Goal: Transaction & Acquisition: Purchase product/service

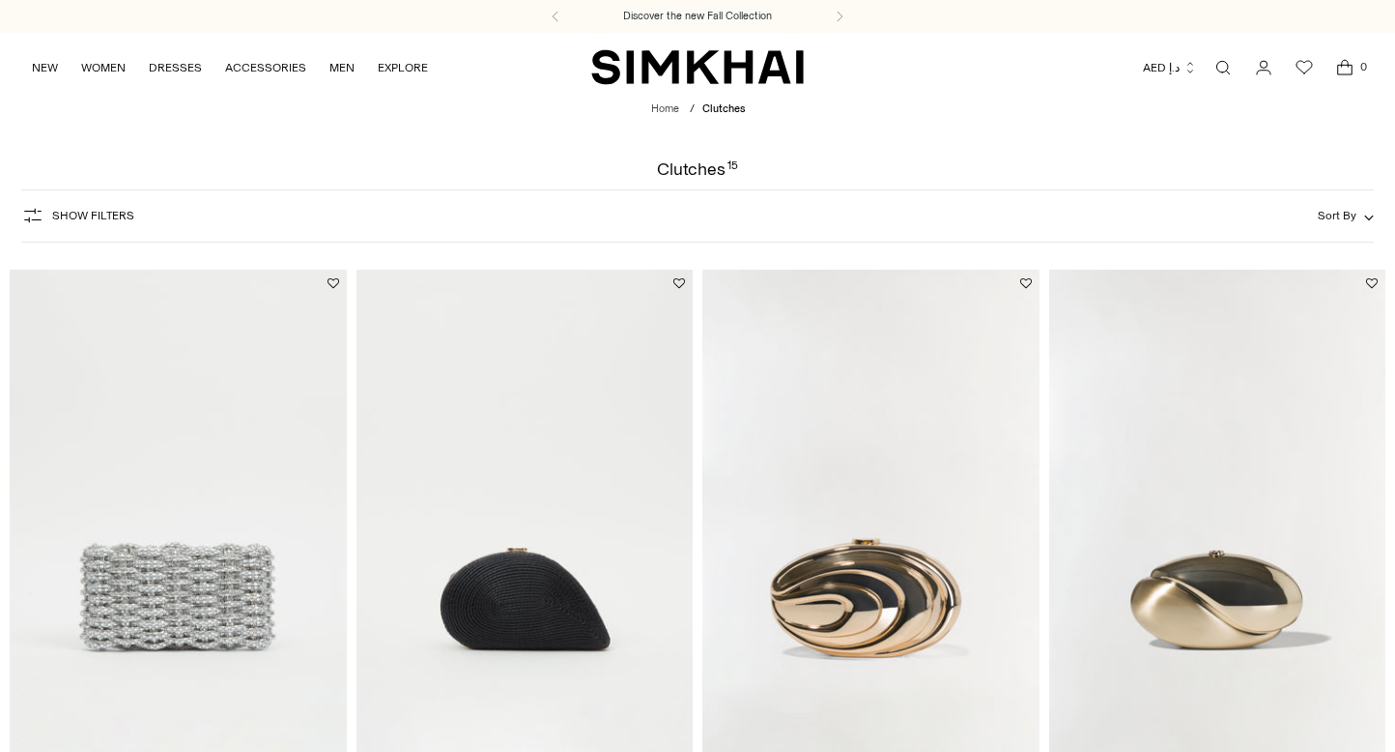
click at [1182, 62] on button "AED د.إ" at bounding box center [1170, 67] width 54 height 43
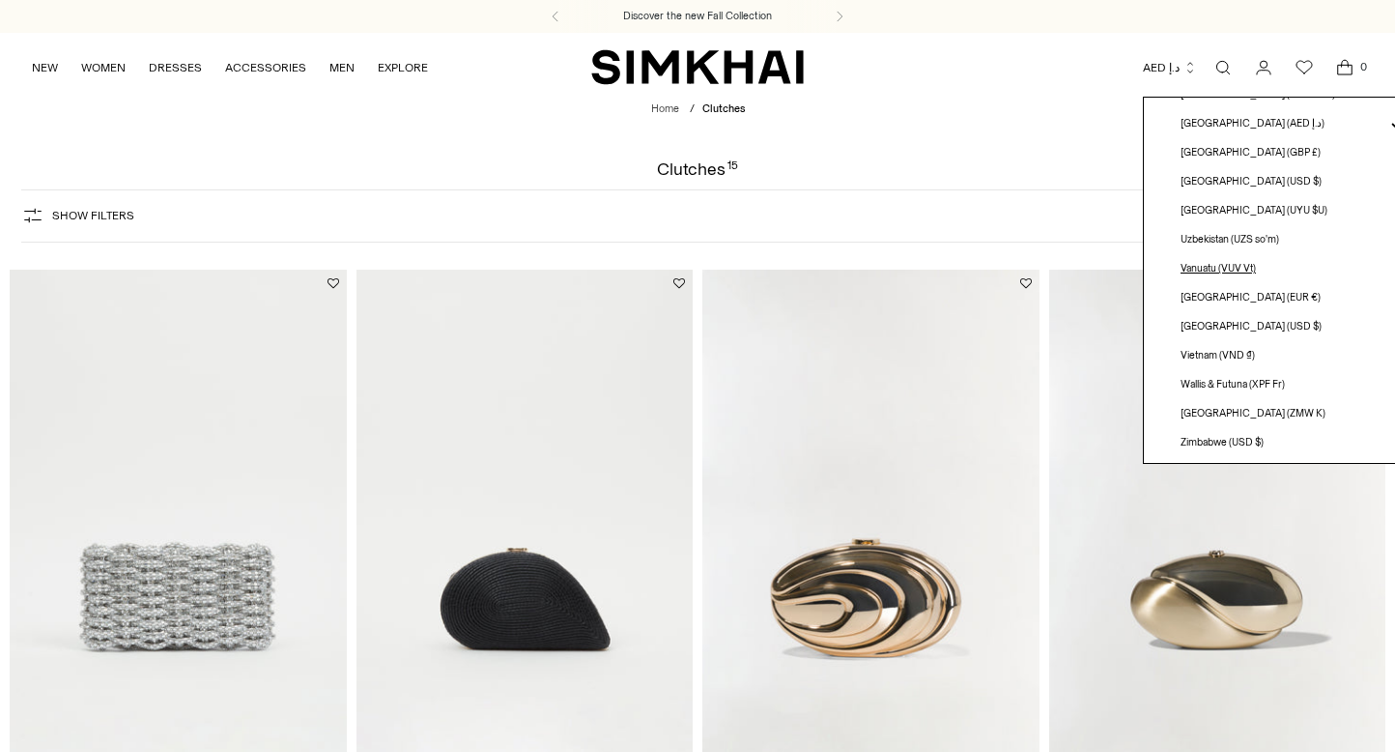
scroll to position [5472, 0]
click at [1194, 183] on span "[GEOGRAPHIC_DATA] (USD $)" at bounding box center [1251, 181] width 141 height 15
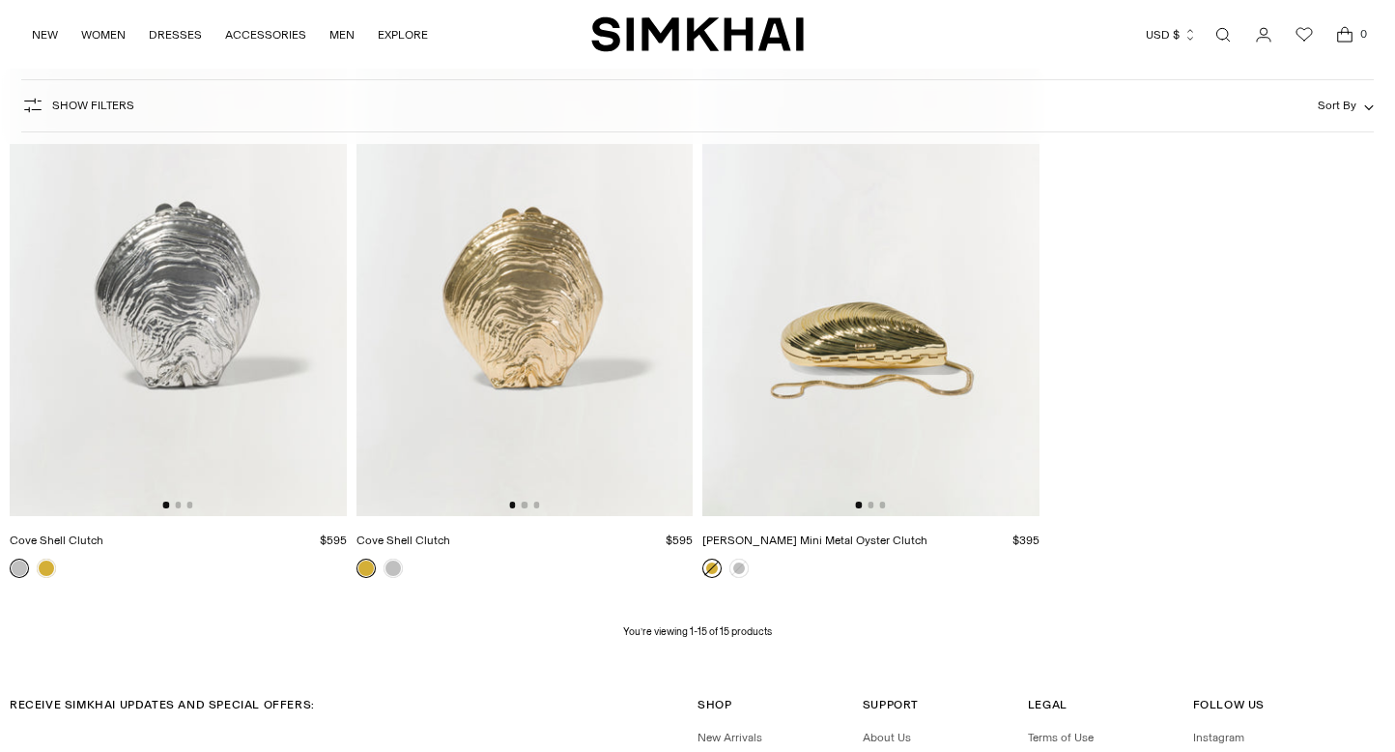
scroll to position [2079, 0]
click at [203, 291] on img at bounding box center [178, 262] width 337 height 505
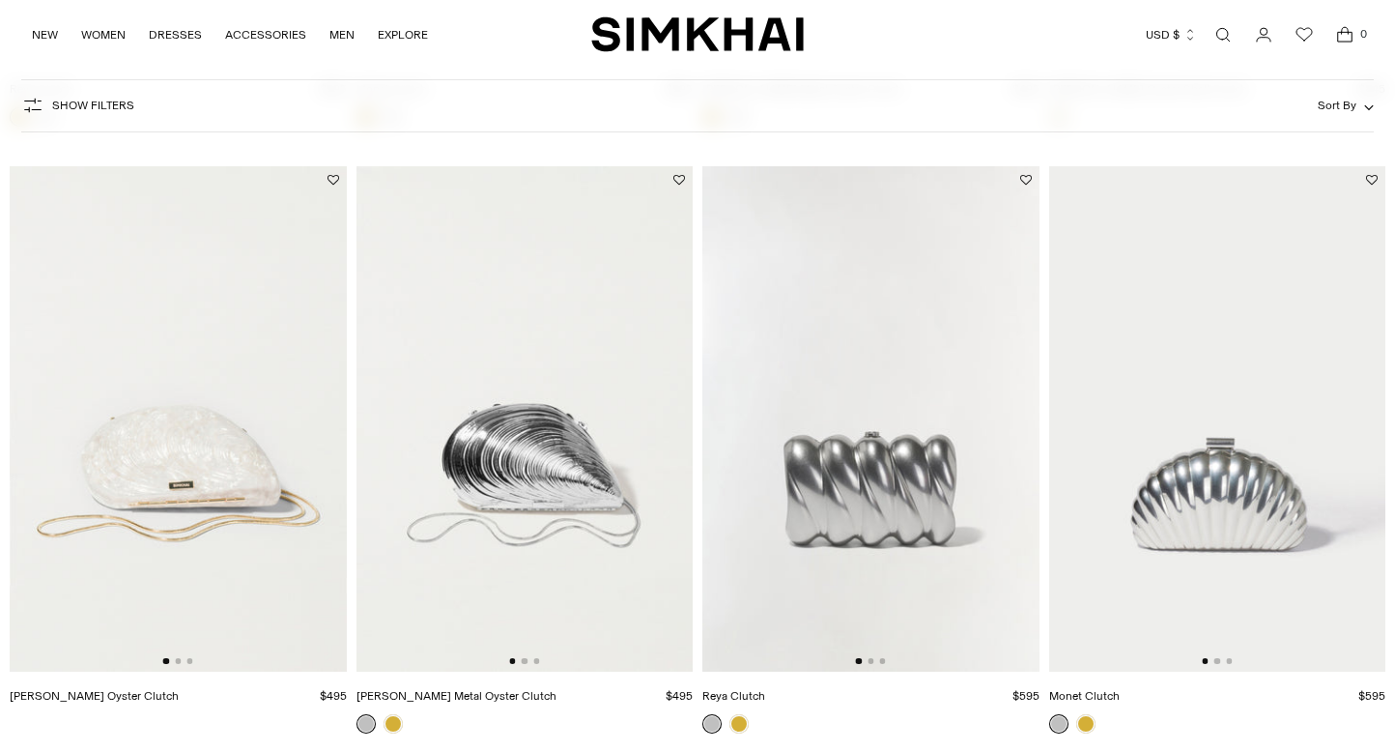
scroll to position [1296, 0]
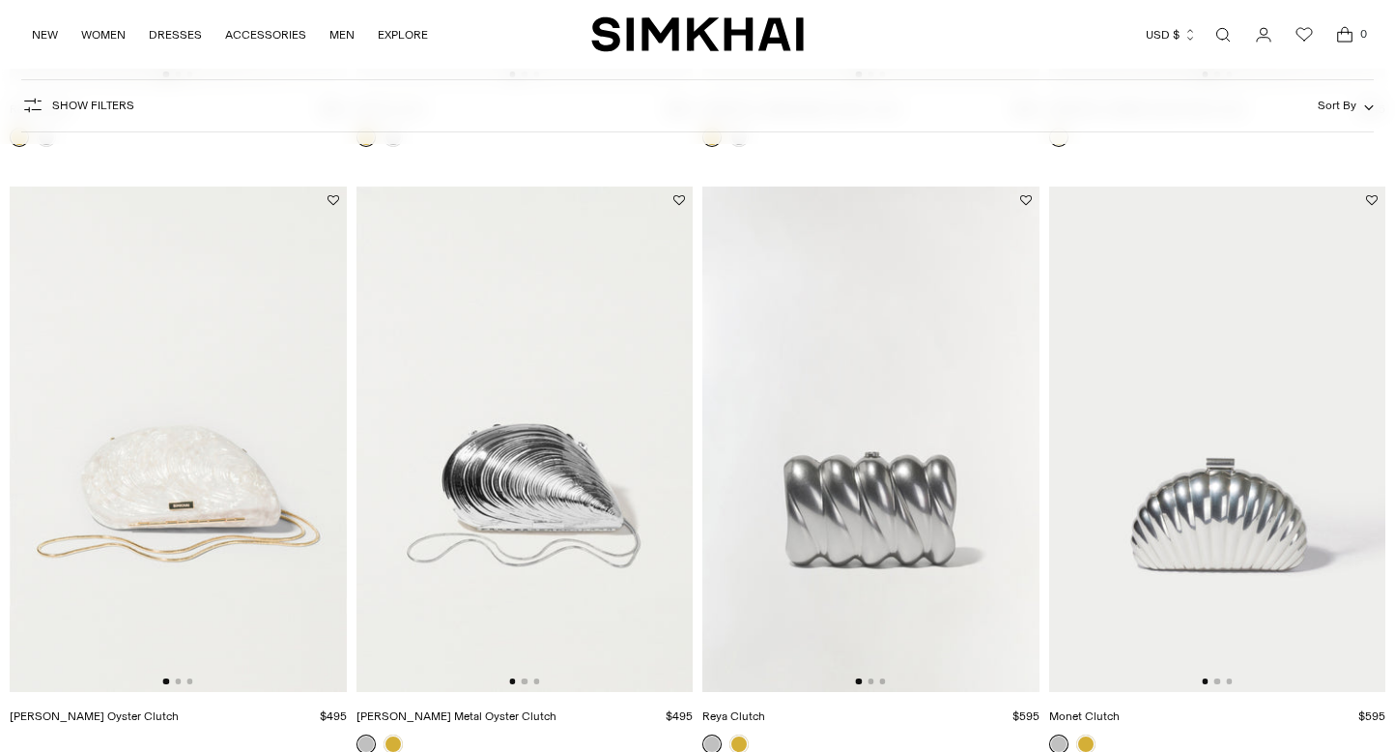
click at [219, 504] on img at bounding box center [178, 438] width 337 height 505
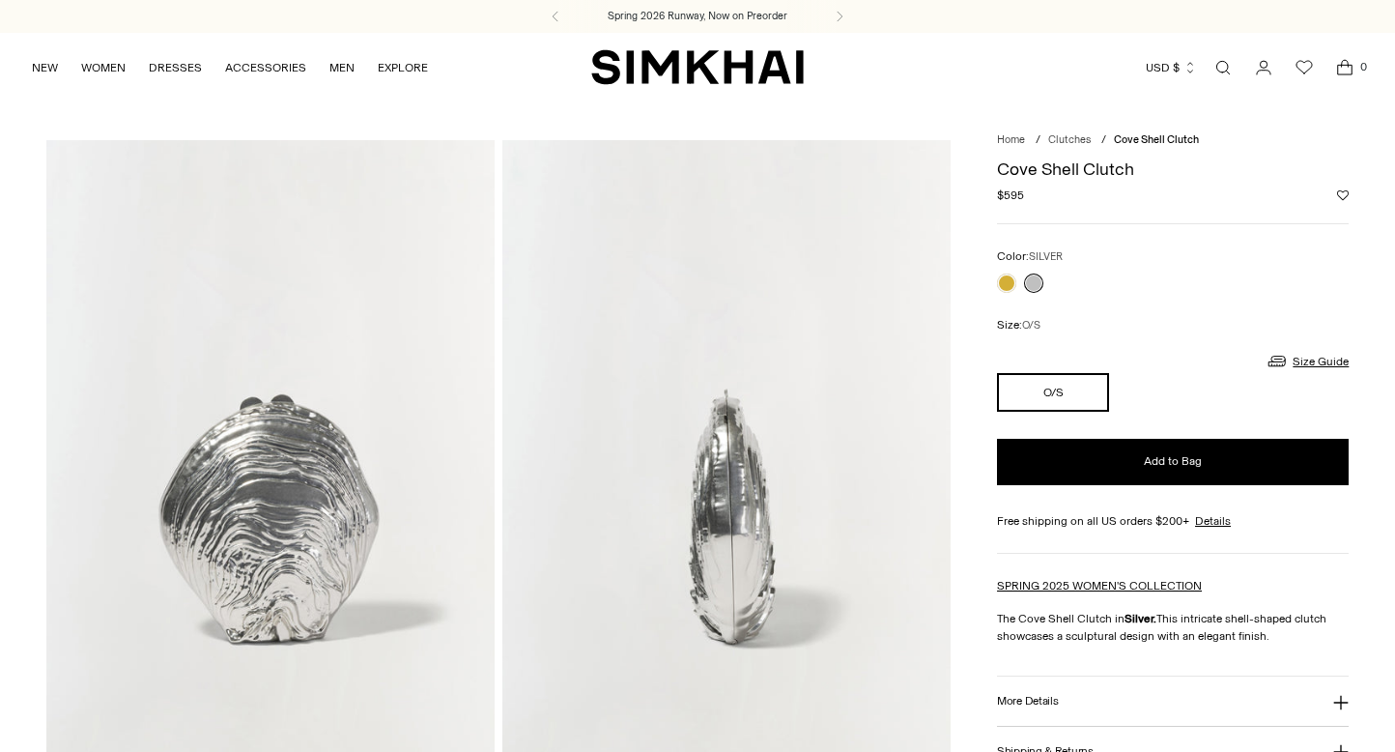
click at [1341, 65] on icon "Open cart modal" at bounding box center [1345, 70] width 14 height 10
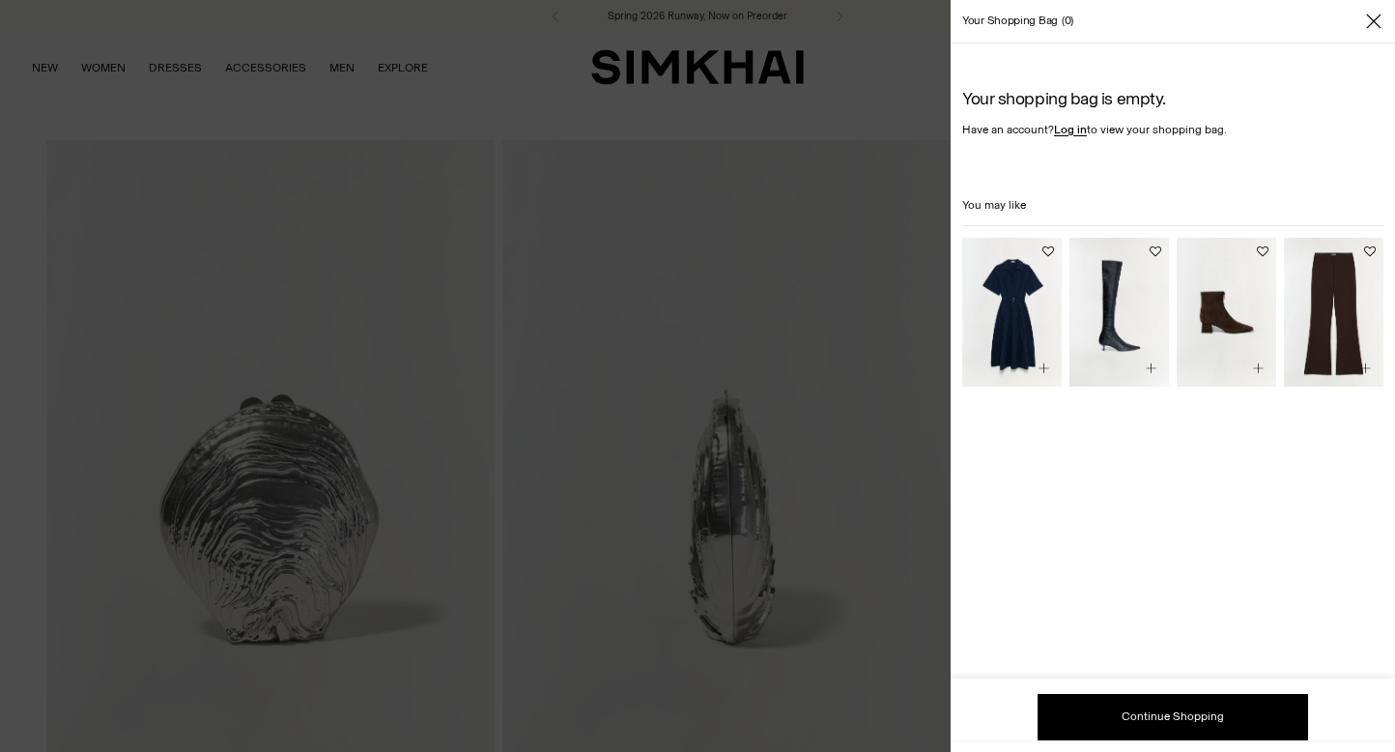
click at [853, 69] on div at bounding box center [697, 376] width 1395 height 752
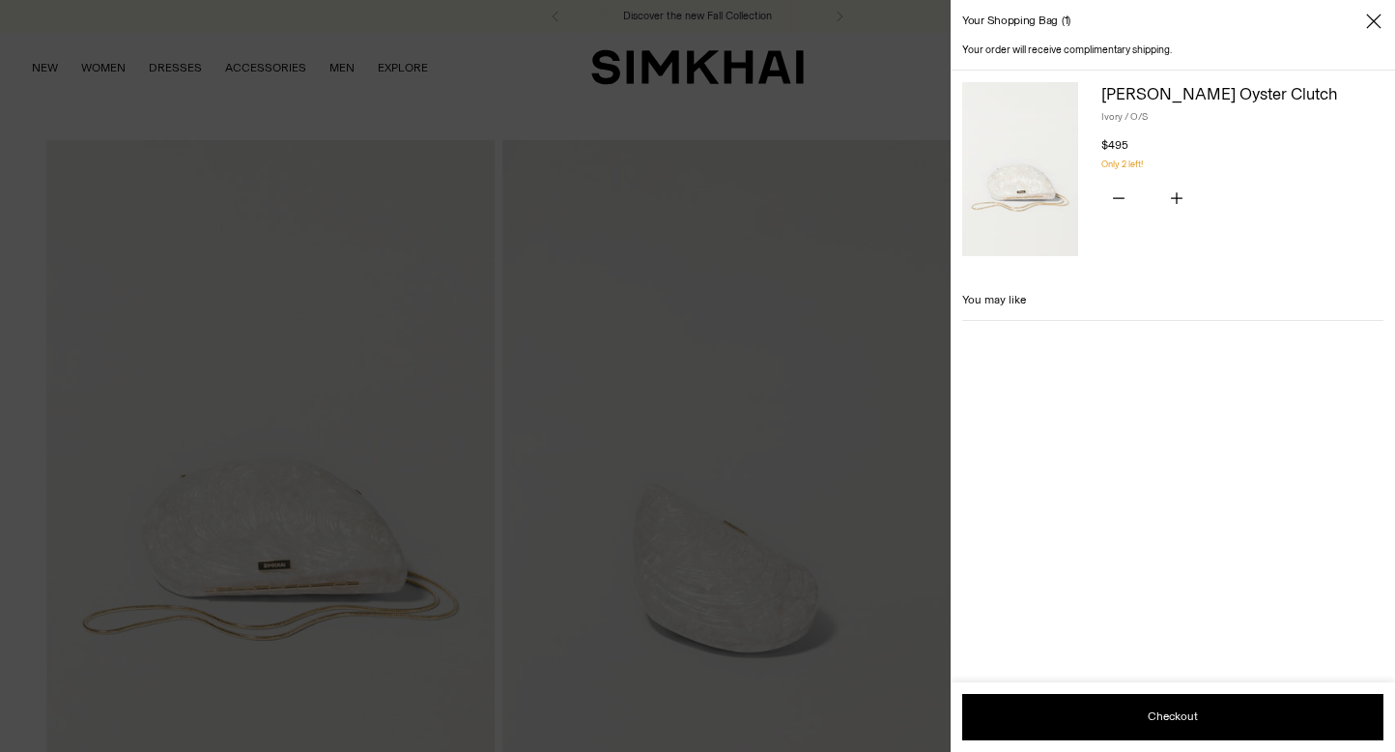
scroll to position [9, 0]
click at [1377, 19] on icon "Close" at bounding box center [1373, 21] width 15 height 19
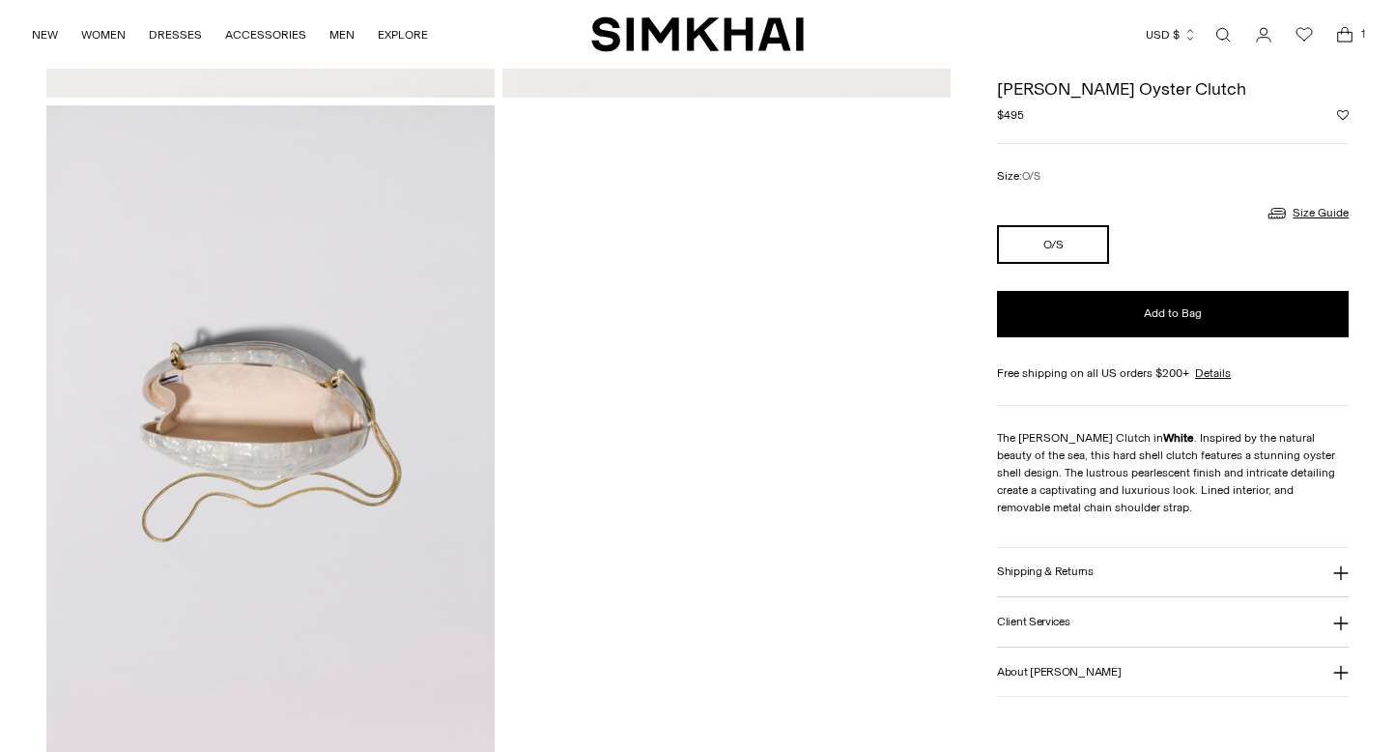
scroll to position [1399, 0]
click at [271, 405] on img at bounding box center [270, 439] width 448 height 673
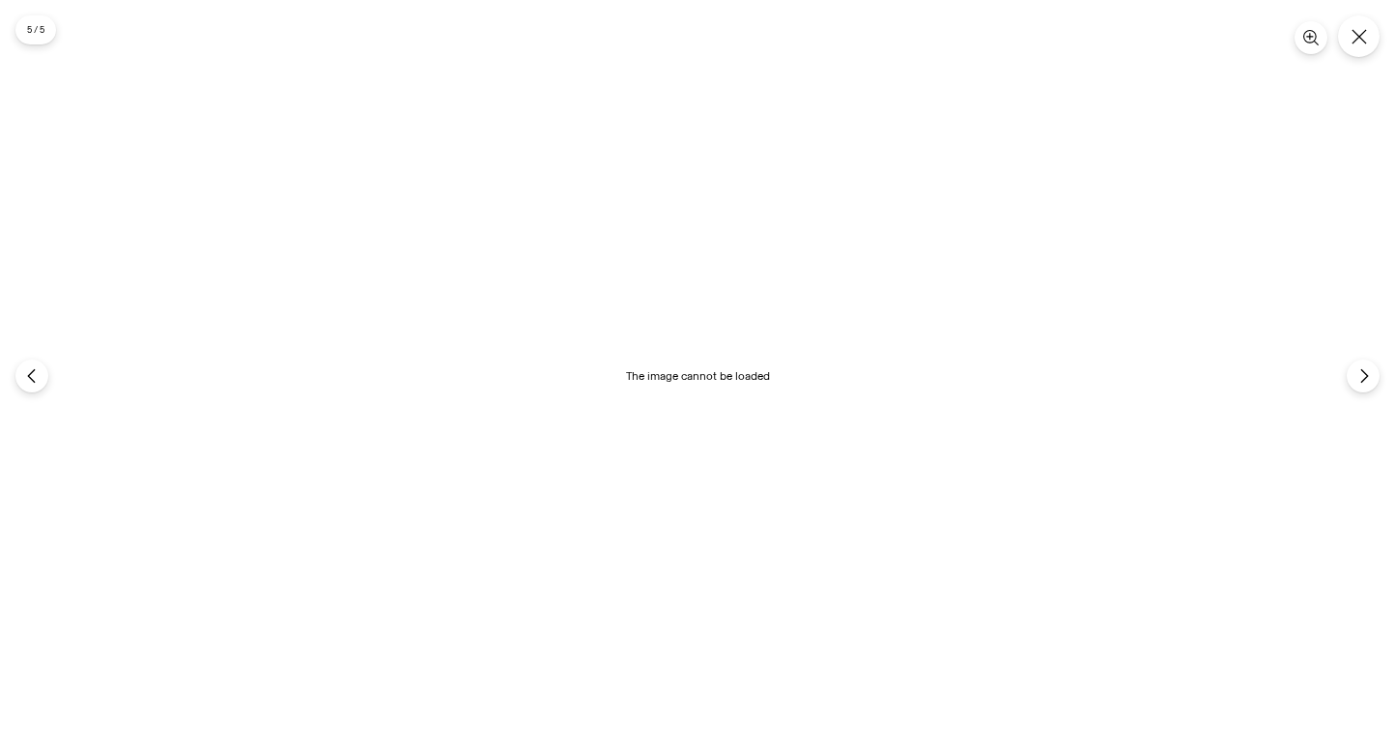
click at [669, 215] on div "The image cannot be loaded" at bounding box center [697, 376] width 1395 height 752
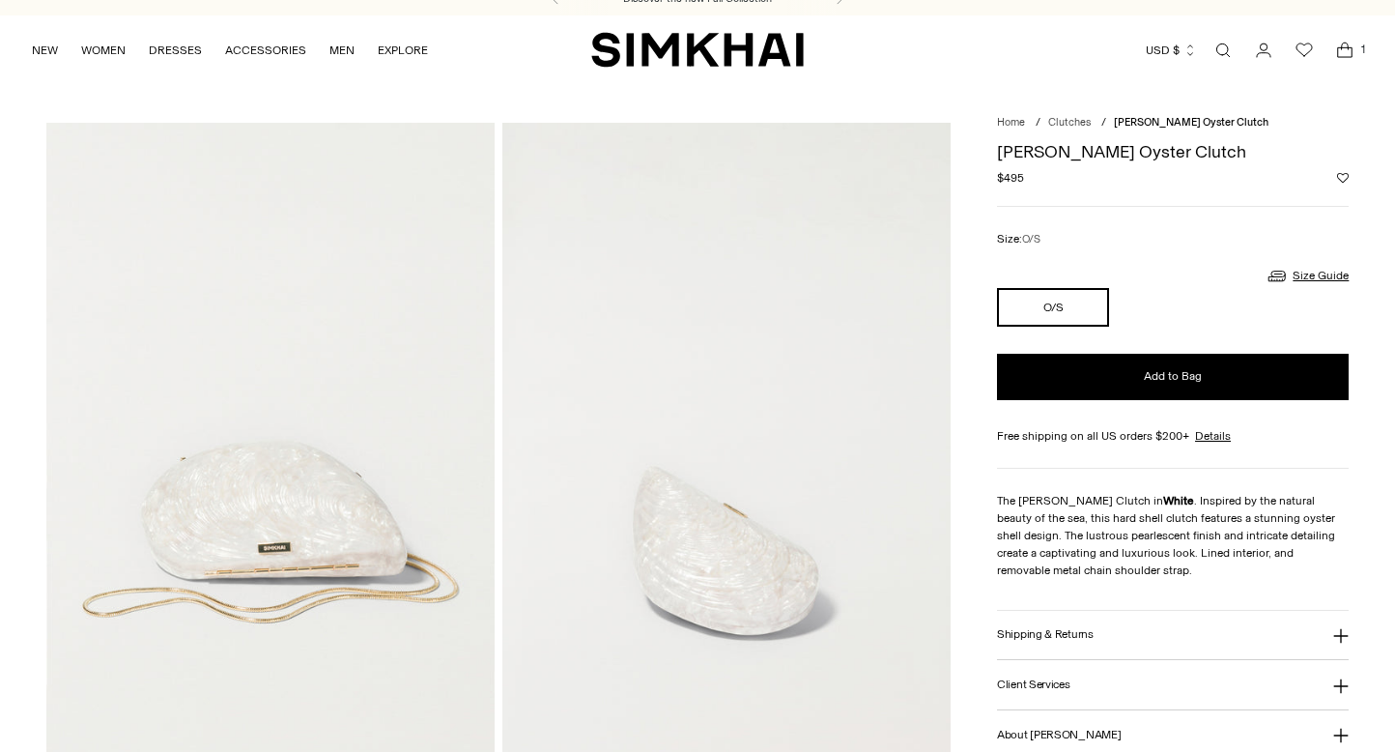
scroll to position [15, 0]
